Goal: Complete application form: Complete application form

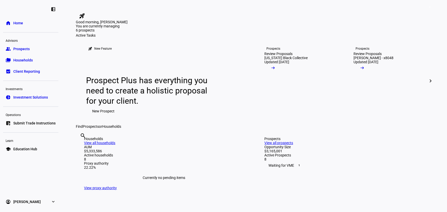
click at [23, 51] on span "Prospects" at bounding box center [21, 48] width 16 height 5
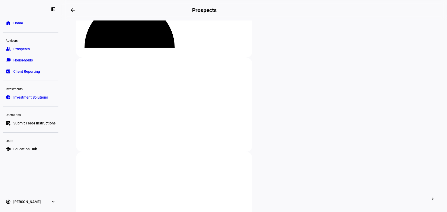
scroll to position [70, 0]
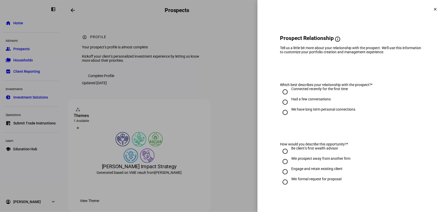
drag, startPoint x: 283, startPoint y: 94, endPoint x: 278, endPoint y: 98, distance: 6.0
click at [280, 97] on input "Connected recently for the first time" at bounding box center [285, 92] width 10 height 10
radio input "true"
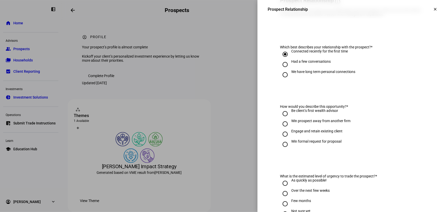
scroll to position [46, 0]
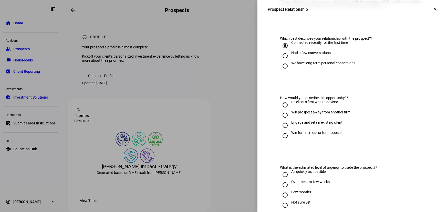
click at [284, 110] on input "Be client’s first wealth advisor" at bounding box center [285, 105] width 10 height 10
radio input "true"
click at [283, 137] on input "Win formal request for proposal" at bounding box center [285, 136] width 10 height 10
radio input "true"
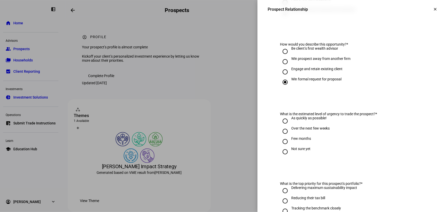
scroll to position [116, 0]
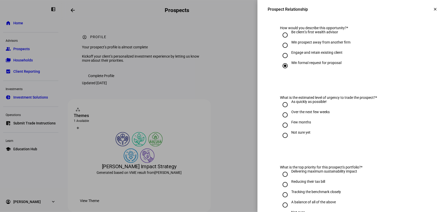
click at [284, 110] on input "As quickly as possible!" at bounding box center [285, 105] width 10 height 10
radio input "true"
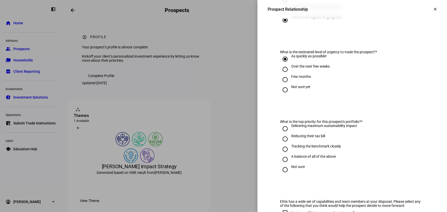
scroll to position [163, 0]
click at [282, 156] on input "A balance of all of the above" at bounding box center [285, 159] width 10 height 10
radio input "true"
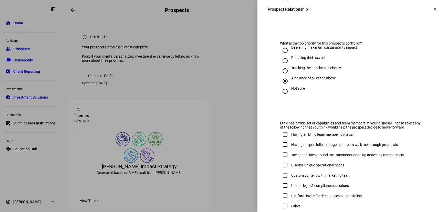
scroll to position [233, 0]
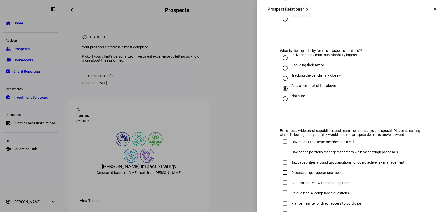
click at [280, 78] on input "Tracking the benchmark closely" at bounding box center [285, 78] width 10 height 10
radio input "true"
click at [280, 59] on input "Delivering maximum sustainability impact" at bounding box center [285, 58] width 10 height 10
radio input "true"
click at [281, 90] on input "A balance of all of the above" at bounding box center [285, 89] width 10 height 10
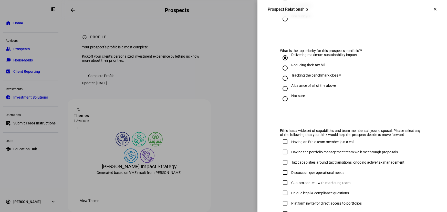
radio input "true"
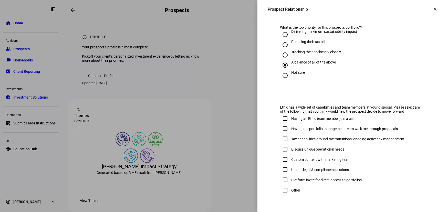
scroll to position [279, 0]
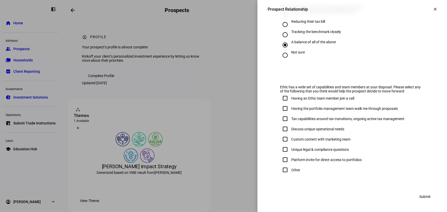
click at [415, 196] on span at bounding box center [425, 197] width 24 height 10
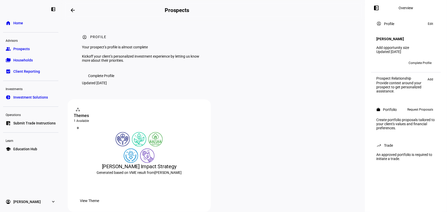
click at [410, 107] on span "Request Proposals" at bounding box center [420, 110] width 26 height 6
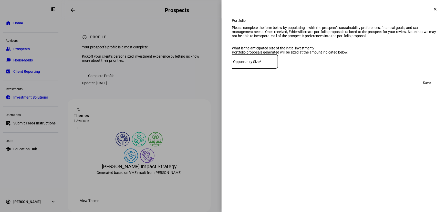
click at [253, 64] on mat-label "Opportunity Size*" at bounding box center [247, 62] width 28 height 4
type input "4"
type input "350,000"
click at [423, 88] on span at bounding box center [427, 83] width 20 height 10
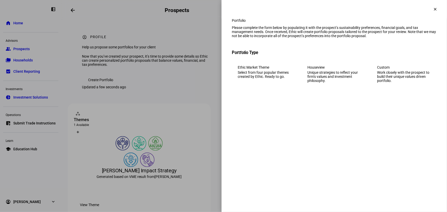
click at [405, 83] on div "Work closely with the prospect to build their unique values driven portfolio." at bounding box center [404, 76] width 54 height 12
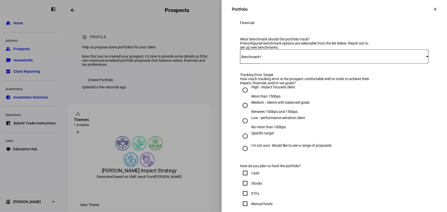
scroll to position [186, 0]
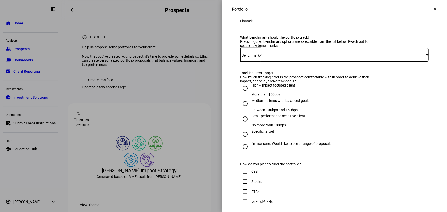
click at [277, 57] on span at bounding box center [333, 55] width 186 height 4
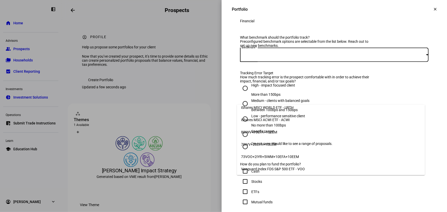
scroll to position [101, 0]
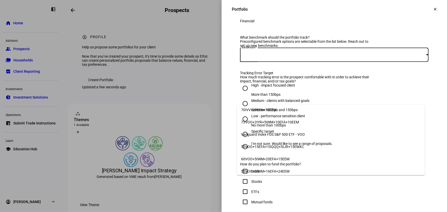
click at [290, 158] on mat-option "60VOO+5IWM+20EFA+15EEM" at bounding box center [331, 159] width 188 height 12
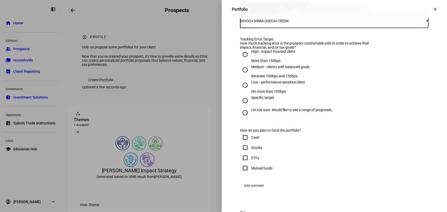
scroll to position [233, 0]
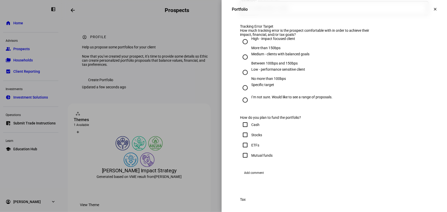
click at [244, 62] on input "Medium - clients with balanced goals Between 100bps and 150bps" at bounding box center [245, 57] width 10 height 10
radio input "true"
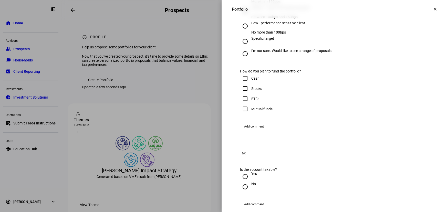
scroll to position [303, 0]
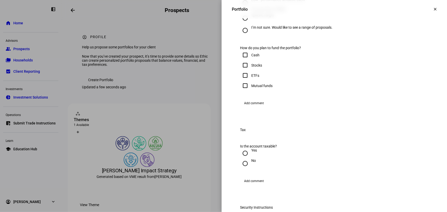
click at [241, 70] on input "Stocks" at bounding box center [245, 65] width 10 height 10
checkbox input "true"
click at [243, 91] on input "Mutual funds" at bounding box center [245, 86] width 10 height 10
checkbox input "true"
click at [243, 70] on input "Stocks" at bounding box center [245, 65] width 10 height 10
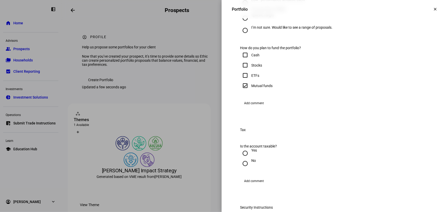
checkbox input "false"
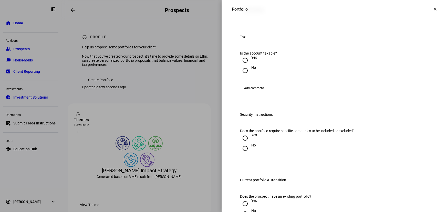
scroll to position [396, 0]
click at [242, 65] on input "Yes" at bounding box center [245, 60] width 10 height 10
radio input "true"
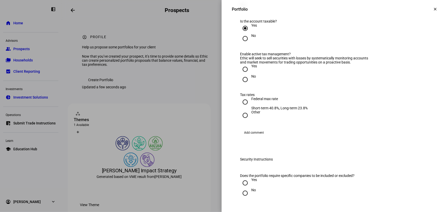
scroll to position [443, 0]
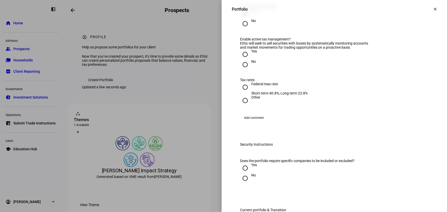
click at [242, 29] on input "No" at bounding box center [245, 24] width 10 height 10
radio input "true"
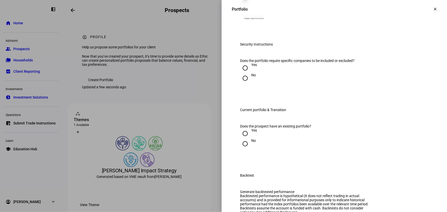
scroll to position [489, 0]
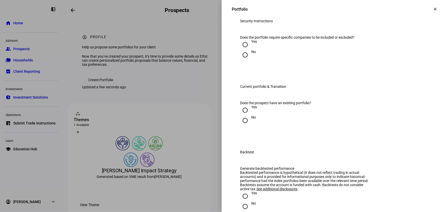
click at [243, 60] on input "No" at bounding box center [245, 55] width 10 height 10
radio input "true"
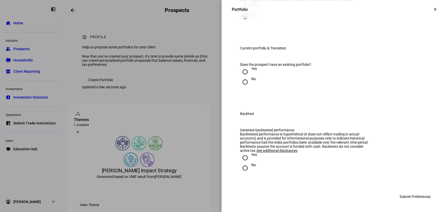
scroll to position [536, 0]
click at [242, 77] on input "Yes" at bounding box center [245, 72] width 10 height 10
radio input "true"
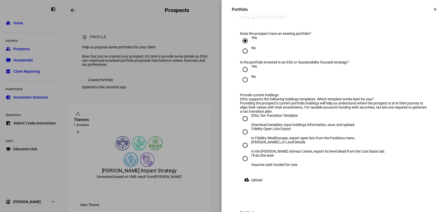
scroll to position [582, 0]
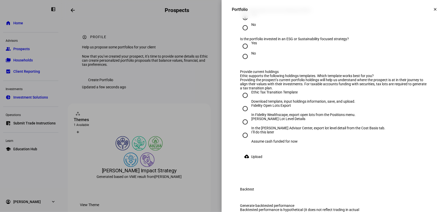
click at [242, 62] on input "No" at bounding box center [245, 56] width 10 height 10
radio input "true"
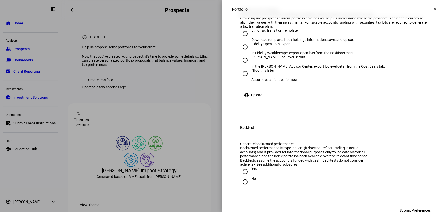
scroll to position [652, 0]
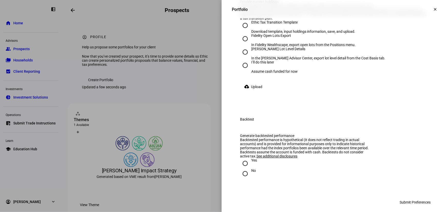
click at [243, 30] on input "Ethic Tax Transition Template Download template, input holdings information, sa…" at bounding box center [245, 25] width 10 height 10
radio input "true"
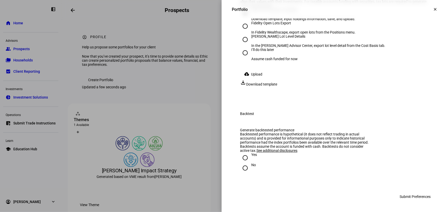
scroll to position [777, 0]
click at [241, 159] on input "Yes" at bounding box center [245, 158] width 10 height 10
radio input "true"
click at [240, 49] on input "I’ll do this later Assume cash funded for now" at bounding box center [245, 53] width 10 height 10
radio input "true"
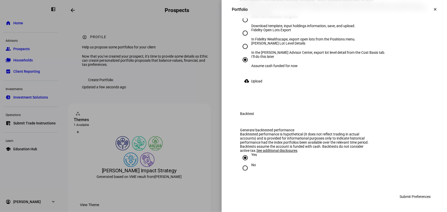
click at [413, 198] on span "Submit Preferences" at bounding box center [415, 197] width 31 height 10
